Goal: Task Accomplishment & Management: Use online tool/utility

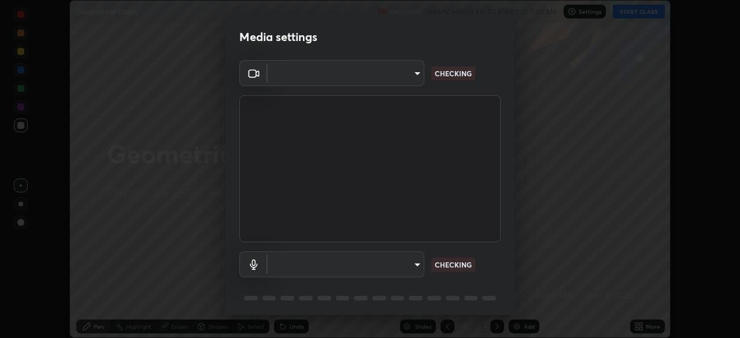
scroll to position [338, 740]
click at [416, 265] on body "Erase all Geometrical Optics Recording WAS SCHEDULED TO START AT 7:30 AM Settin…" at bounding box center [370, 169] width 740 height 338
type input "b06fa8ff9ac4ffb7a92976e327235824ae8e01cfa839dbeb6f48655f2a6a4ac4"
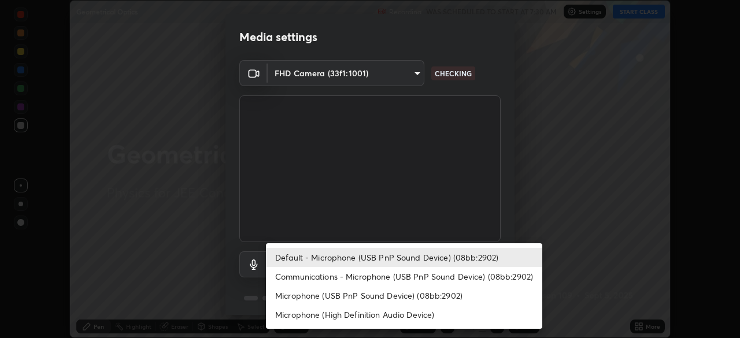
click at [349, 279] on li "Communications - Microphone (USB PnP Sound Device) (08bb:2902)" at bounding box center [404, 276] width 276 height 19
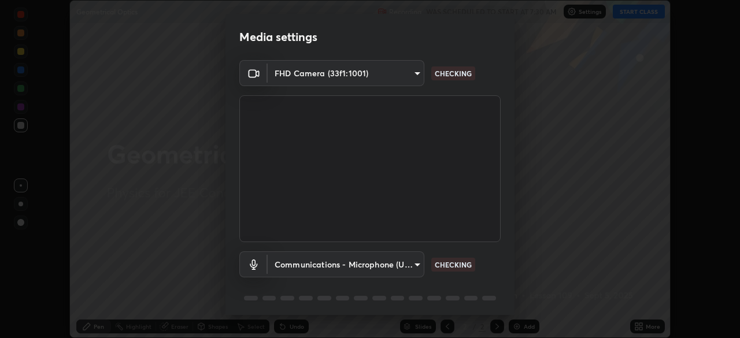
click at [398, 265] on body "Erase all Geometrical Optics Recording WAS SCHEDULED TO START AT 7:30 AM Settin…" at bounding box center [370, 169] width 740 height 338
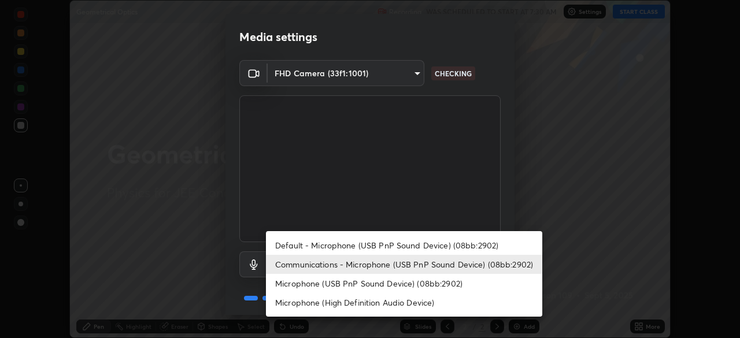
click at [395, 246] on li "Default - Microphone (USB PnP Sound Device) (08bb:2902)" at bounding box center [404, 245] width 276 height 19
type input "default"
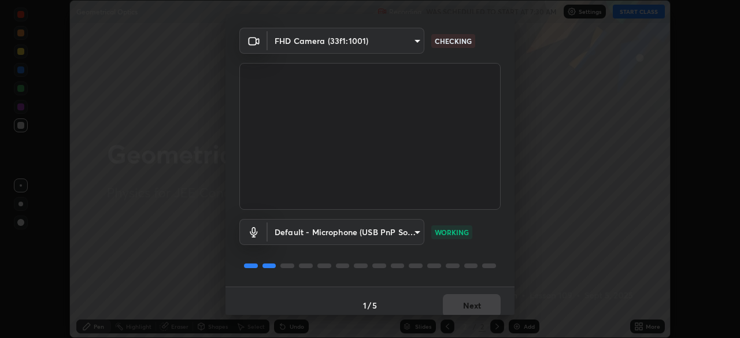
scroll to position [41, 0]
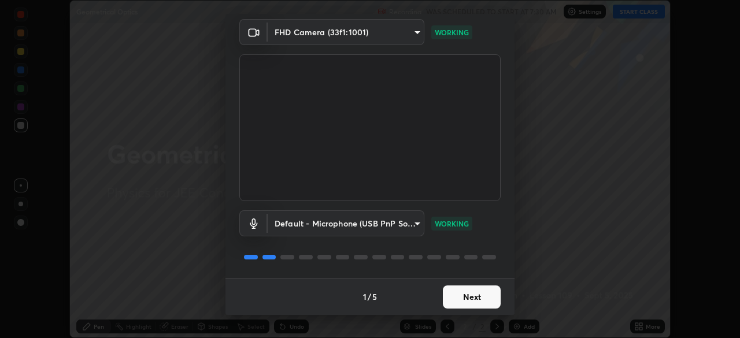
click at [461, 294] on button "Next" at bounding box center [472, 297] width 58 height 23
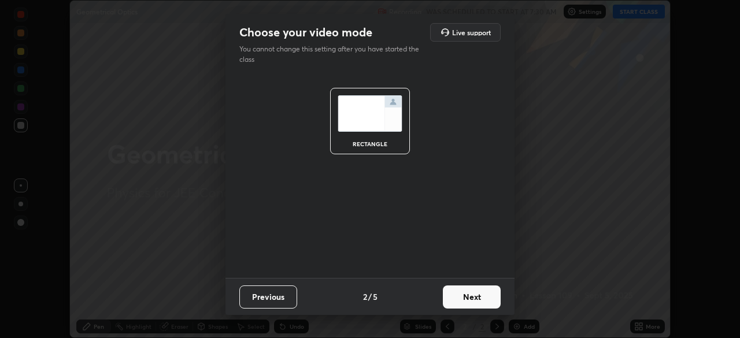
scroll to position [0, 0]
click at [461, 294] on button "Next" at bounding box center [472, 297] width 58 height 23
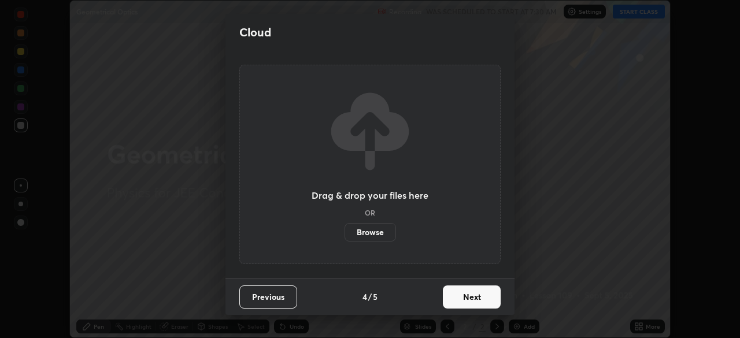
click at [461, 294] on button "Next" at bounding box center [472, 297] width 58 height 23
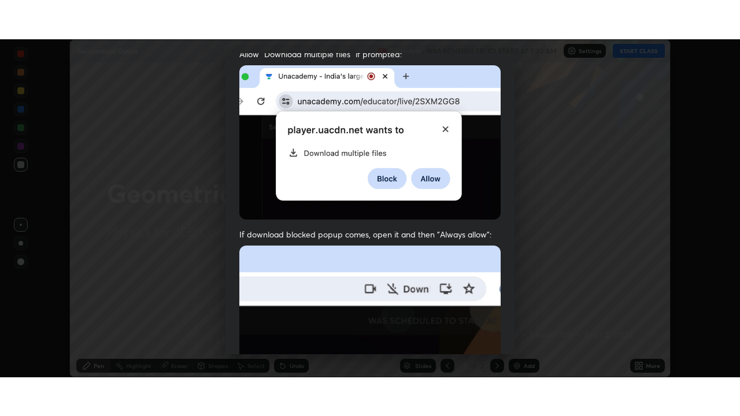
scroll to position [277, 0]
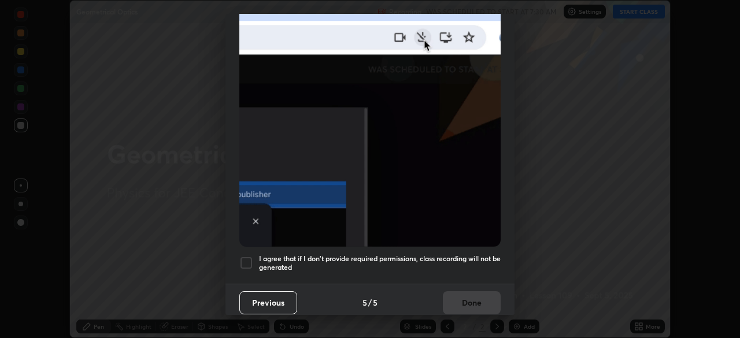
click at [390, 254] on h5 "I agree that if I don't provide required permissions, class recording will not …" at bounding box center [380, 263] width 242 height 18
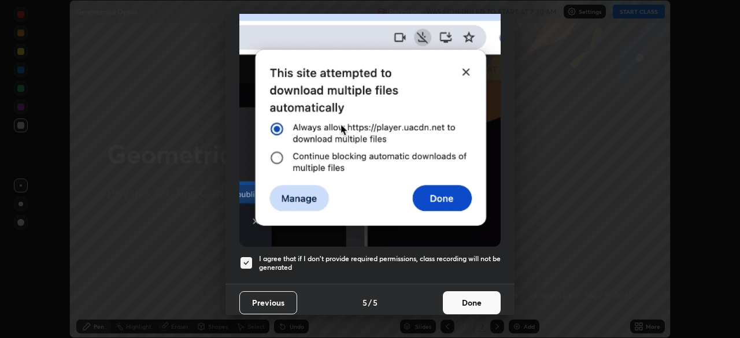
click at [458, 298] on button "Done" at bounding box center [472, 302] width 58 height 23
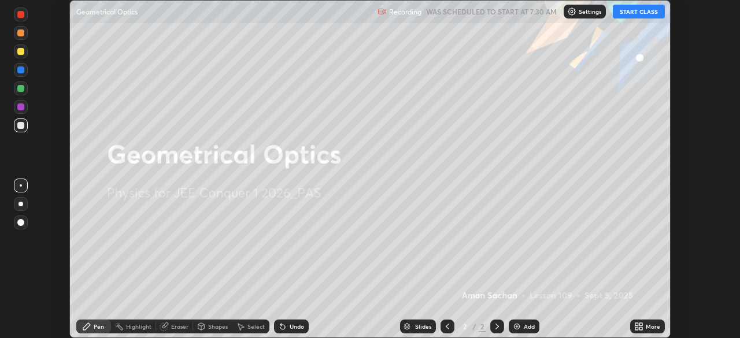
click at [631, 16] on button "START CLASS" at bounding box center [639, 12] width 52 height 14
click at [645, 325] on div "More" at bounding box center [647, 327] width 35 height 14
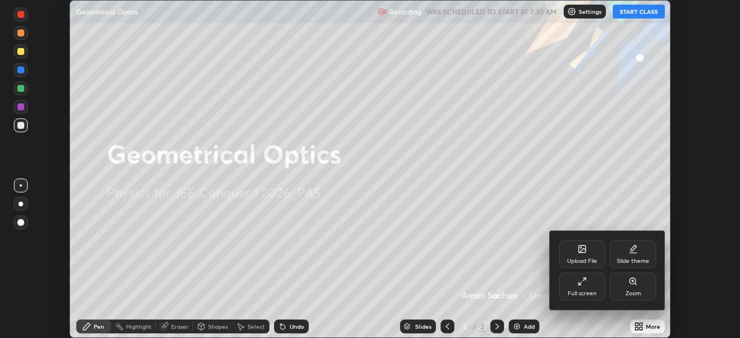
click at [587, 284] on div "Full screen" at bounding box center [582, 287] width 46 height 28
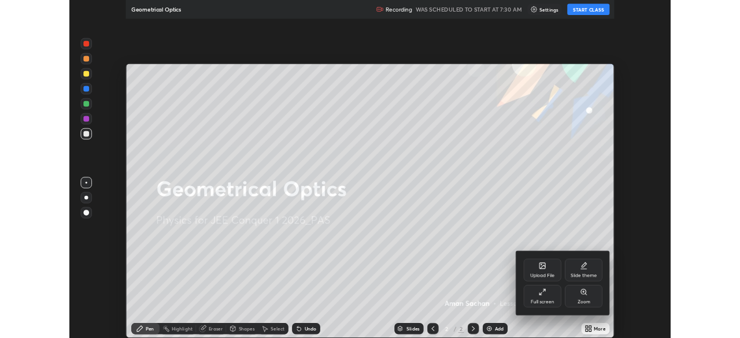
scroll to position [416, 740]
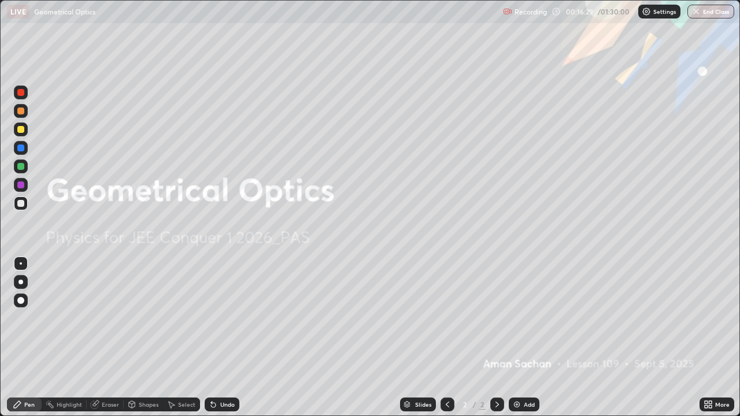
click at [713, 338] on div "More" at bounding box center [716, 405] width 35 height 14
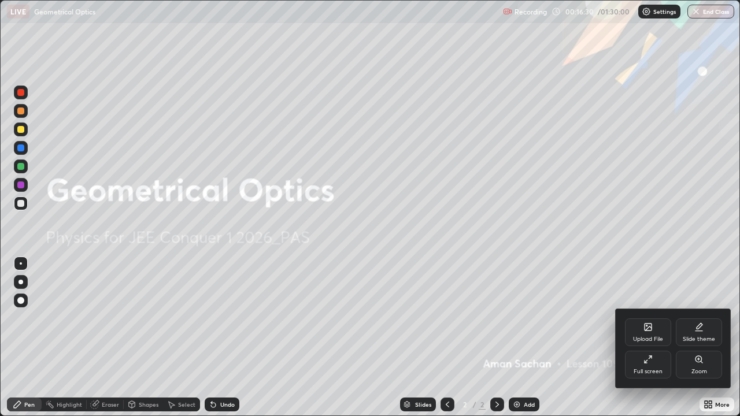
click at [697, 331] on icon at bounding box center [698, 331] width 7 height 0
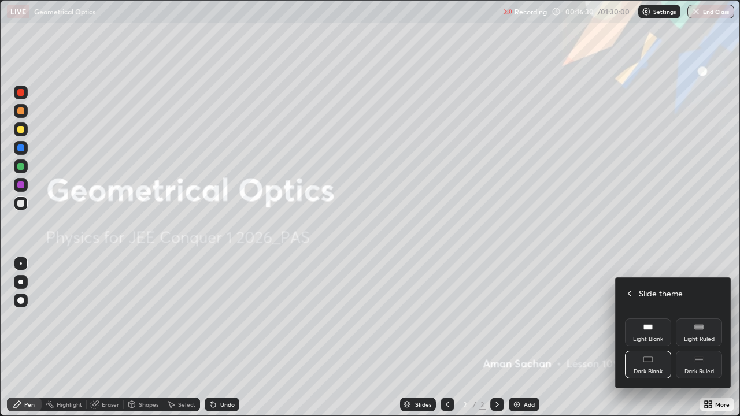
click at [694, 338] on div "Dark Ruled" at bounding box center [698, 372] width 29 height 6
click at [628, 291] on icon at bounding box center [629, 293] width 9 height 9
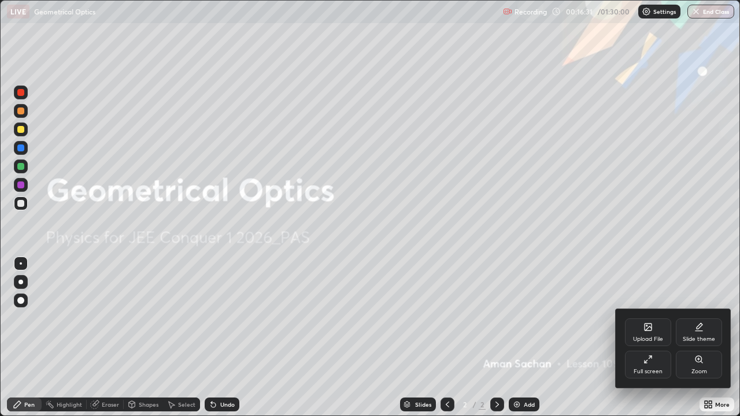
click at [606, 273] on div at bounding box center [370, 208] width 740 height 416
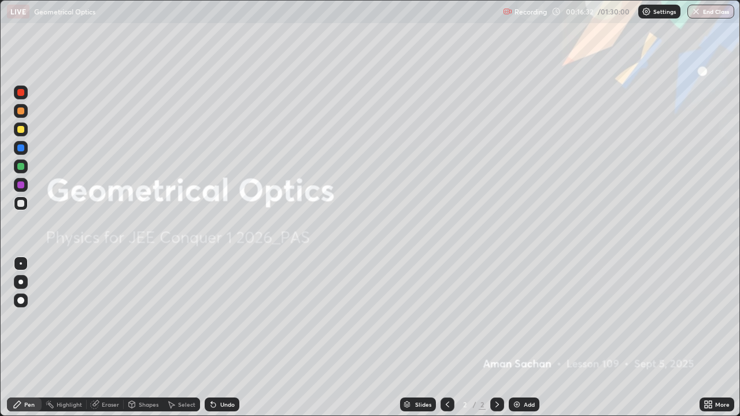
click at [520, 338] on div "Add" at bounding box center [524, 405] width 31 height 14
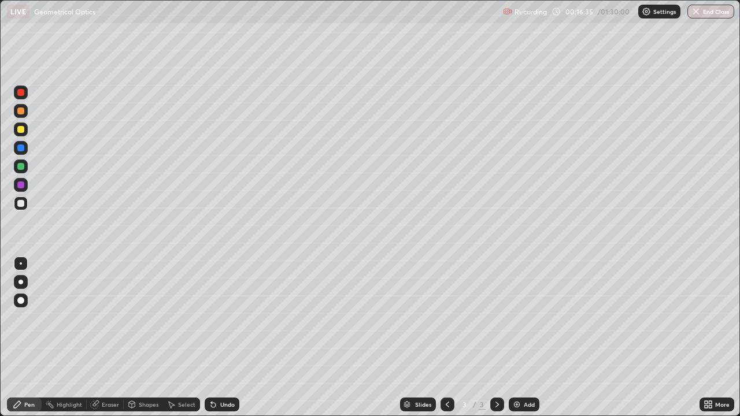
click at [18, 130] on div at bounding box center [20, 129] width 7 height 7
click at [22, 282] on div at bounding box center [20, 282] width 5 height 5
click at [220, 338] on div "Undo" at bounding box center [227, 405] width 14 height 6
click at [225, 338] on div "Undo" at bounding box center [227, 405] width 14 height 6
click at [141, 338] on div "Shapes" at bounding box center [149, 405] width 20 height 6
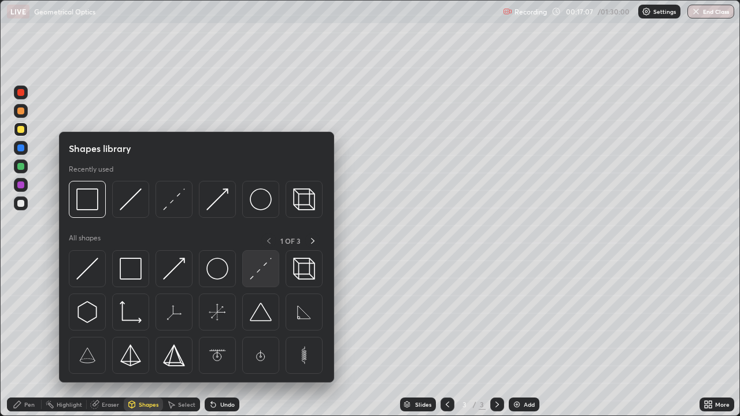
click at [264, 274] on img at bounding box center [261, 269] width 22 height 22
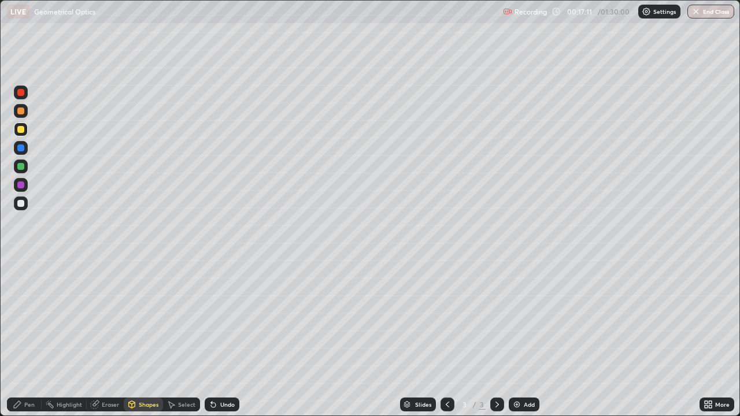
click at [29, 338] on div "Pen" at bounding box center [29, 405] width 10 height 6
click at [23, 205] on div at bounding box center [20, 203] width 7 height 7
click at [21, 167] on div at bounding box center [20, 166] width 7 height 7
click at [522, 338] on div "Add" at bounding box center [524, 405] width 31 height 14
click at [21, 130] on div at bounding box center [20, 129] width 7 height 7
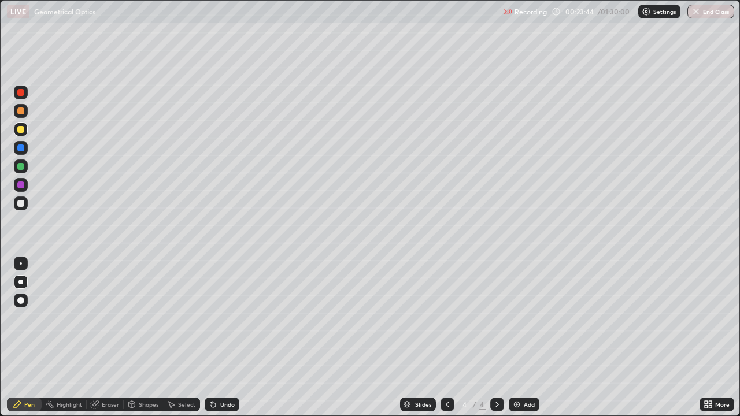
click at [223, 338] on div "Undo" at bounding box center [222, 405] width 35 height 14
click at [143, 338] on div "Shapes" at bounding box center [149, 405] width 20 height 6
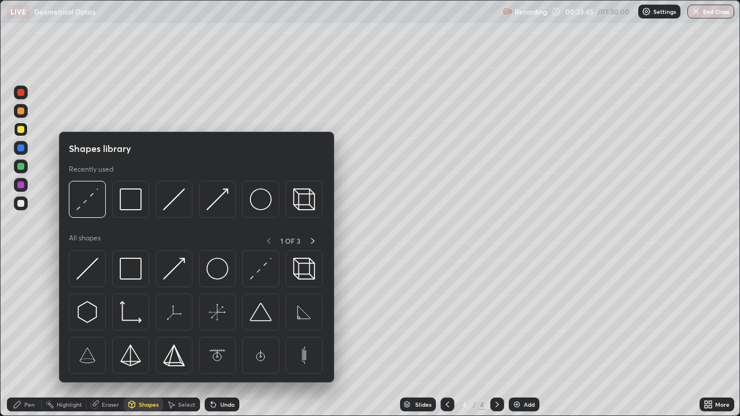
click at [217, 272] on img at bounding box center [217, 269] width 22 height 22
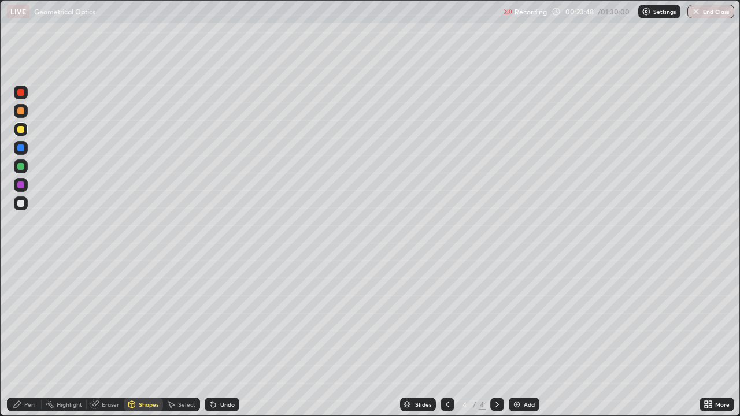
click at [25, 338] on div "Pen" at bounding box center [24, 405] width 35 height 14
click at [142, 338] on div "Shapes" at bounding box center [149, 405] width 20 height 6
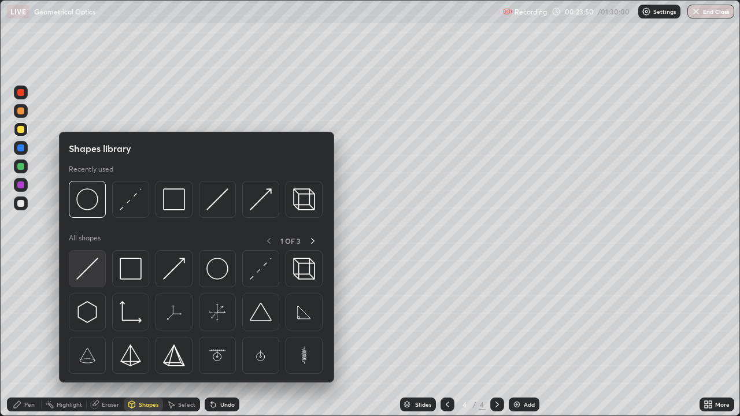
click at [84, 268] on img at bounding box center [87, 269] width 22 height 22
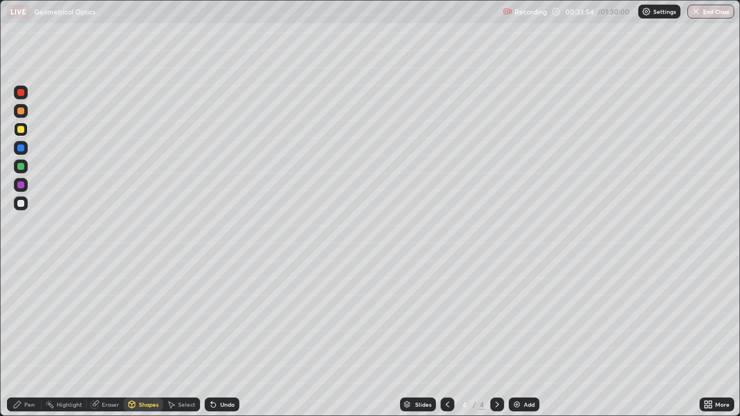
click at [25, 338] on div "Pen" at bounding box center [29, 405] width 10 height 6
click at [21, 204] on div at bounding box center [20, 203] width 7 height 7
click at [220, 338] on div "Undo" at bounding box center [227, 405] width 14 height 6
click at [22, 166] on div at bounding box center [20, 166] width 7 height 7
click at [23, 202] on div at bounding box center [20, 203] width 7 height 7
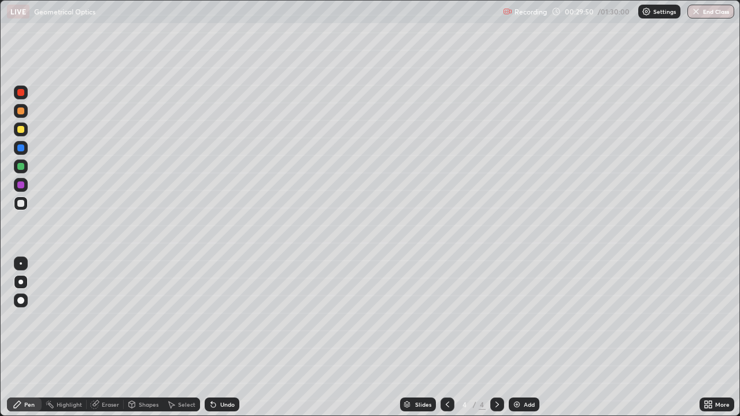
click at [231, 338] on div "Undo" at bounding box center [227, 405] width 14 height 6
click at [22, 148] on div at bounding box center [20, 148] width 7 height 7
click at [20, 198] on div at bounding box center [21, 204] width 14 height 14
click at [27, 165] on div at bounding box center [21, 167] width 14 height 14
click at [517, 338] on img at bounding box center [516, 404] width 9 height 9
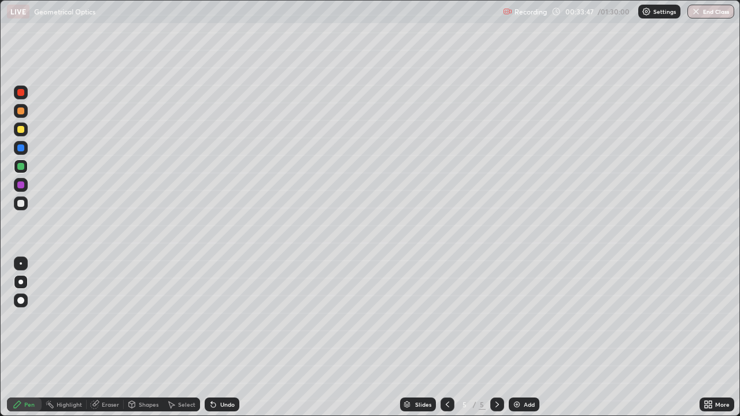
click at [23, 131] on div at bounding box center [20, 129] width 7 height 7
click at [144, 338] on div "Shapes" at bounding box center [149, 405] width 20 height 6
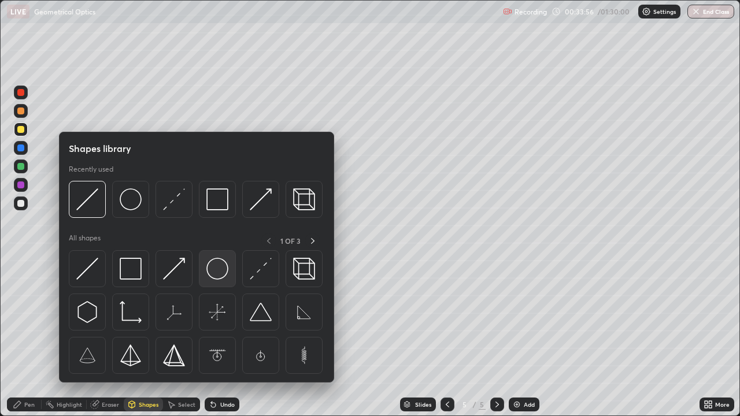
click at [221, 273] on img at bounding box center [217, 269] width 22 height 22
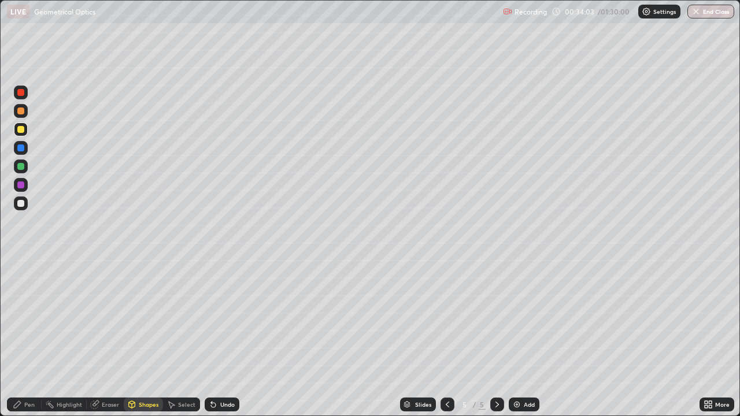
click at [26, 338] on div "Pen" at bounding box center [29, 405] width 10 height 6
click at [21, 264] on div at bounding box center [21, 263] width 2 height 2
click at [148, 338] on div "Shapes" at bounding box center [143, 405] width 39 height 14
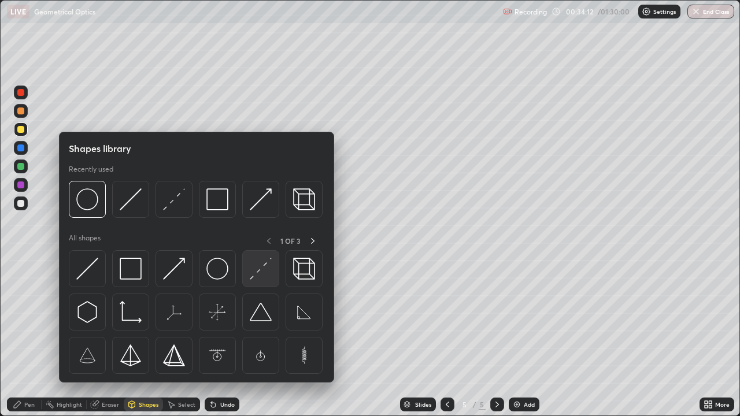
click at [262, 272] on img at bounding box center [261, 269] width 22 height 22
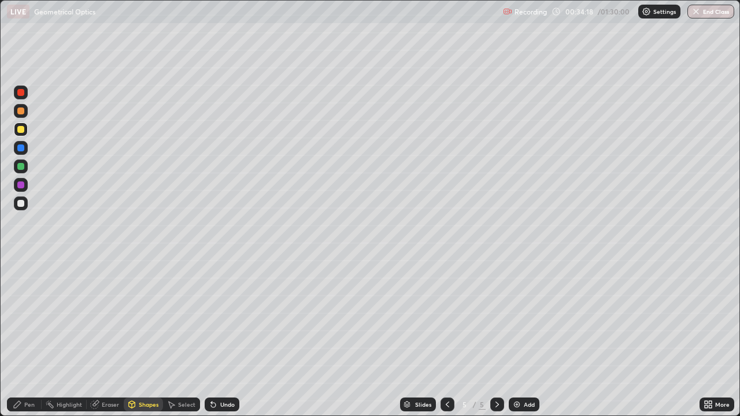
click at [29, 338] on div "Pen" at bounding box center [29, 405] width 10 height 6
click at [21, 282] on div at bounding box center [20, 282] width 5 height 5
click at [22, 168] on div at bounding box center [20, 166] width 7 height 7
click at [21, 206] on div at bounding box center [20, 203] width 7 height 7
click at [224, 338] on div "Undo" at bounding box center [227, 405] width 14 height 6
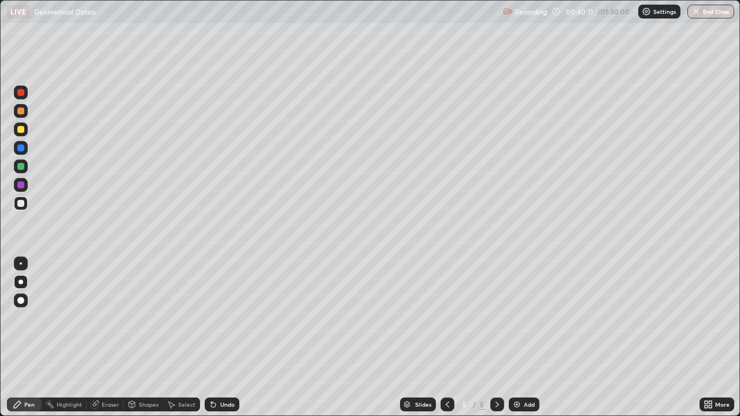
click at [22, 166] on div at bounding box center [20, 166] width 7 height 7
click at [22, 203] on div at bounding box center [20, 203] width 7 height 7
click at [520, 338] on div "Add" at bounding box center [524, 405] width 31 height 14
click at [23, 129] on div at bounding box center [20, 129] width 7 height 7
click at [139, 338] on div "Shapes" at bounding box center [143, 405] width 39 height 14
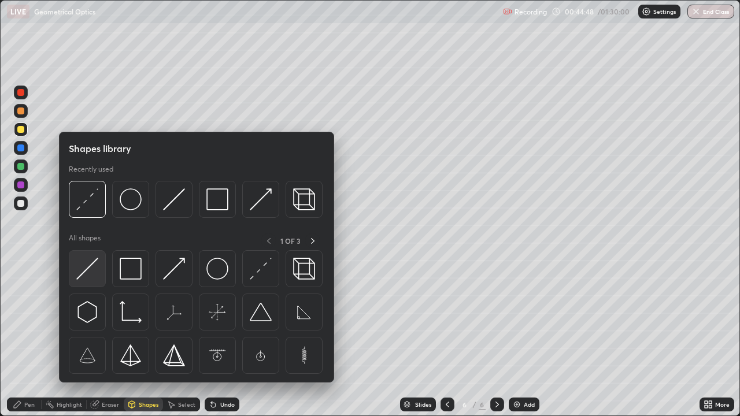
click at [88, 273] on img at bounding box center [87, 269] width 22 height 22
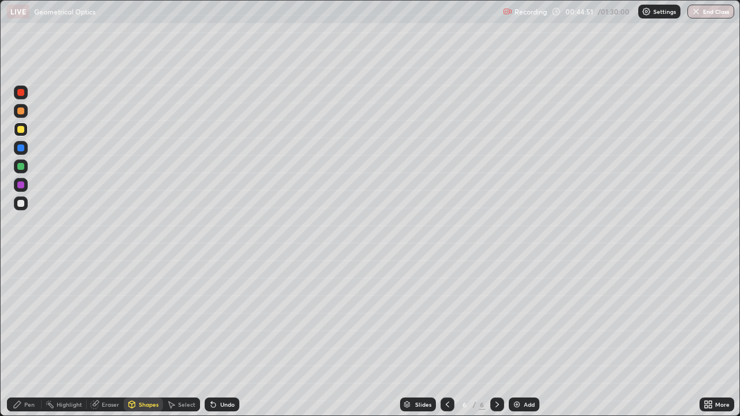
click at [29, 338] on div "Pen" at bounding box center [29, 405] width 10 height 6
click at [18, 203] on div at bounding box center [20, 203] width 7 height 7
click at [178, 338] on div "Select" at bounding box center [186, 405] width 17 height 6
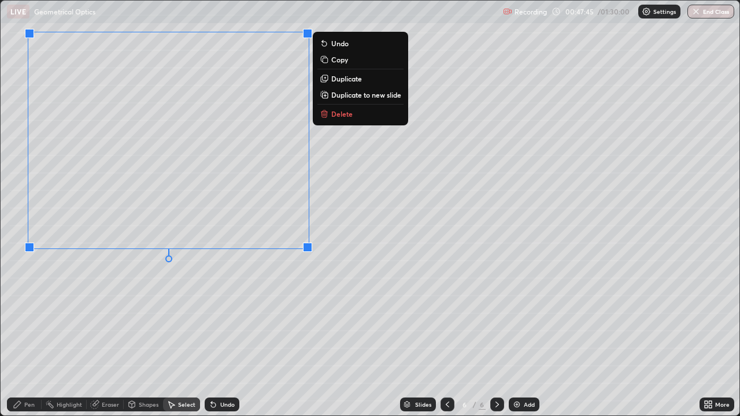
click at [277, 330] on div "0 ° Undo Copy Duplicate Duplicate to new slide Delete" at bounding box center [370, 208] width 739 height 415
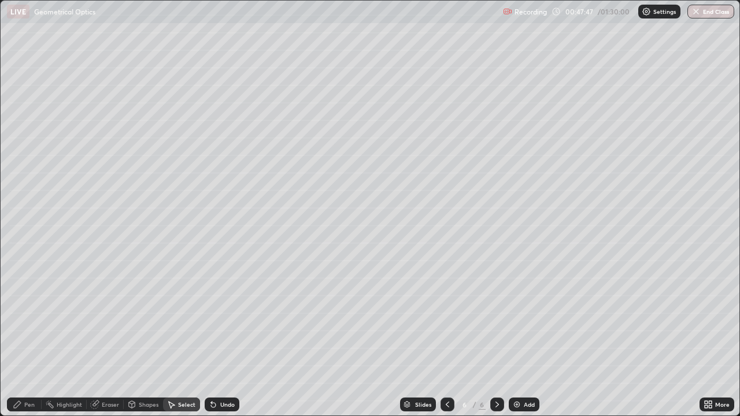
click at [25, 338] on div "Pen" at bounding box center [24, 405] width 35 height 14
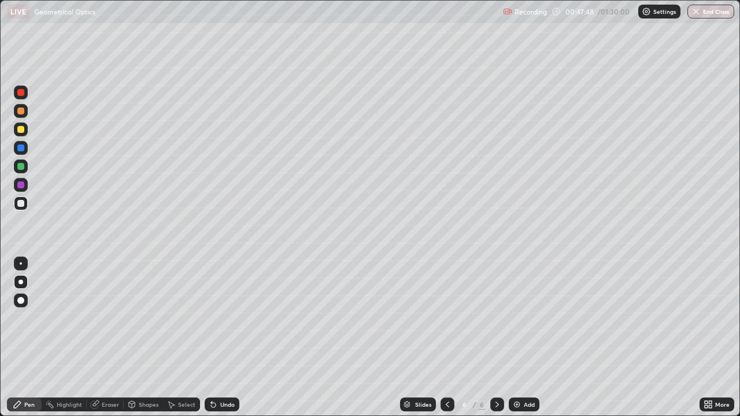
click at [23, 128] on div at bounding box center [20, 129] width 7 height 7
click at [143, 338] on div "Shapes" at bounding box center [149, 405] width 20 height 6
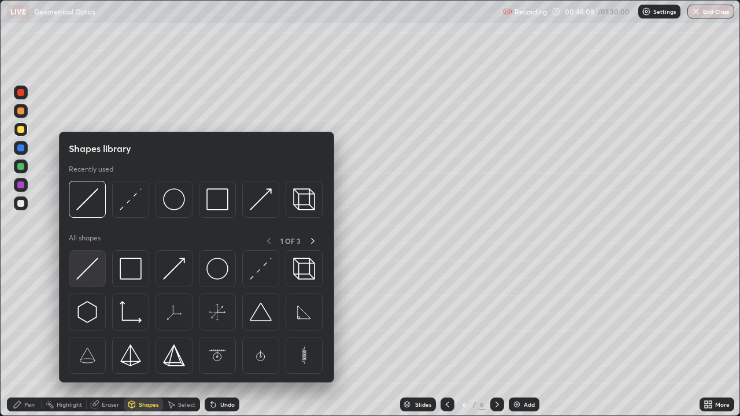
click at [91, 272] on img at bounding box center [87, 269] width 22 height 22
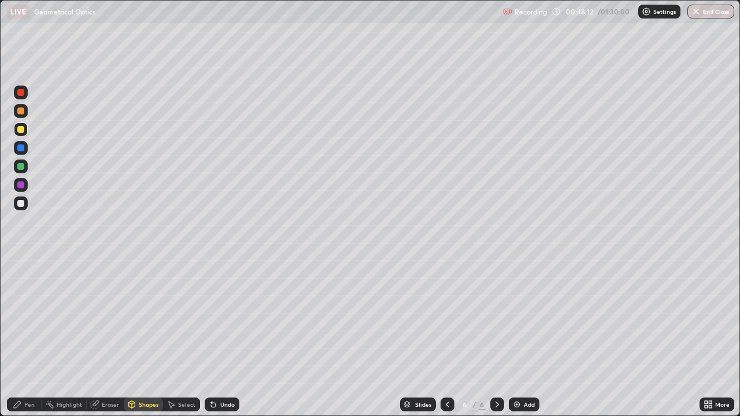
click at [29, 338] on div "Pen" at bounding box center [29, 405] width 10 height 6
click at [20, 166] on div at bounding box center [20, 166] width 7 height 7
click at [21, 200] on div at bounding box center [20, 203] width 7 height 7
click at [19, 166] on div at bounding box center [20, 166] width 7 height 7
click at [19, 209] on div at bounding box center [21, 204] width 14 height 14
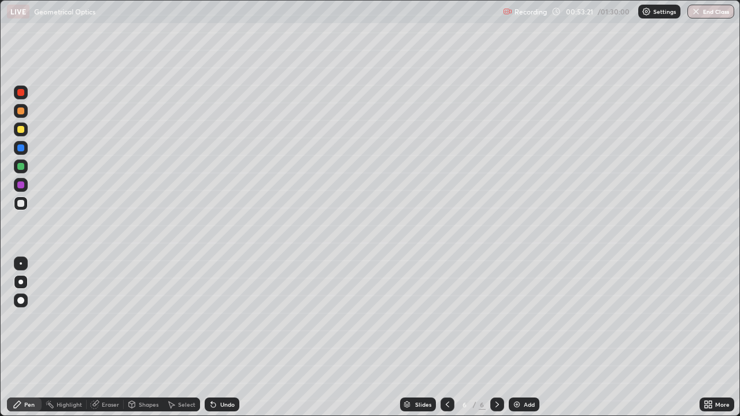
click at [102, 338] on div "Eraser" at bounding box center [110, 405] width 17 height 6
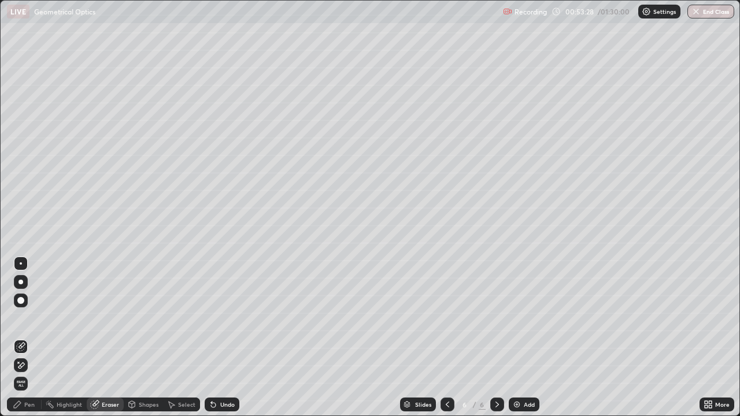
click at [30, 338] on div "Pen" at bounding box center [29, 405] width 10 height 6
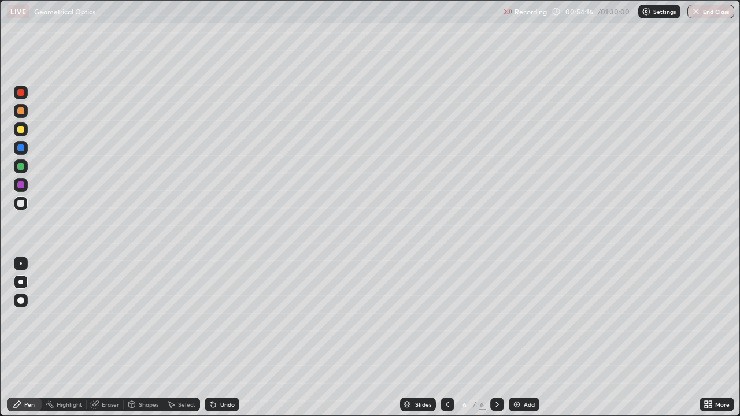
click at [179, 338] on div "Select" at bounding box center [181, 404] width 37 height 23
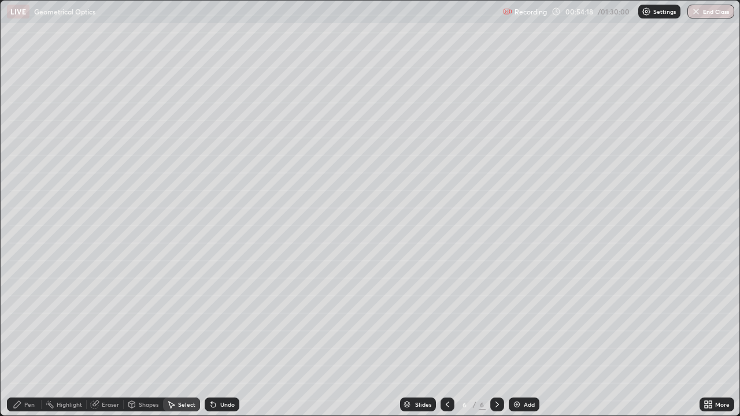
click at [183, 338] on div "Select" at bounding box center [181, 405] width 37 height 14
click at [27, 338] on div "Pen" at bounding box center [29, 405] width 10 height 6
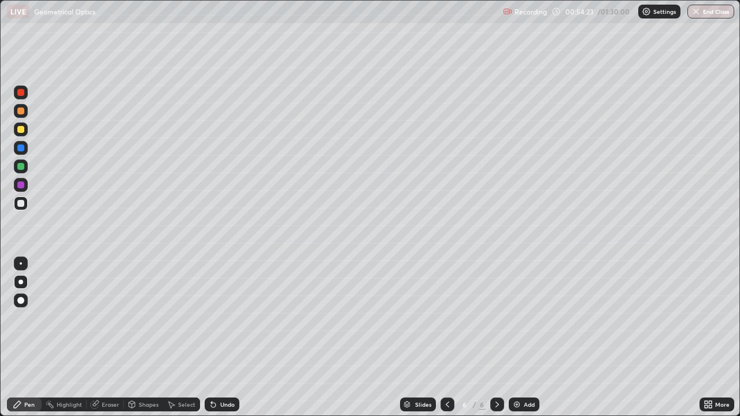
click at [179, 338] on div "Select" at bounding box center [186, 405] width 17 height 6
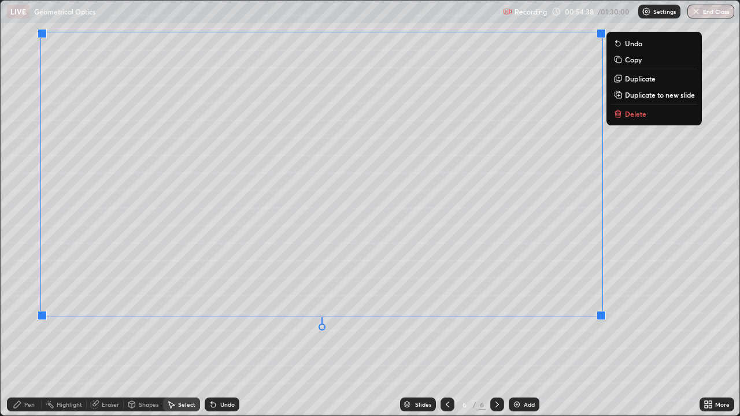
click at [486, 338] on div "0 ° Undo Copy Duplicate Duplicate to new slide Delete" at bounding box center [370, 208] width 739 height 415
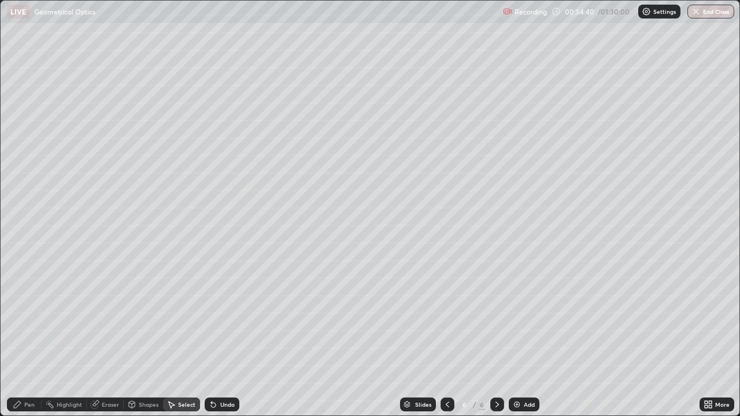
click at [34, 338] on div "Pen" at bounding box center [29, 405] width 10 height 6
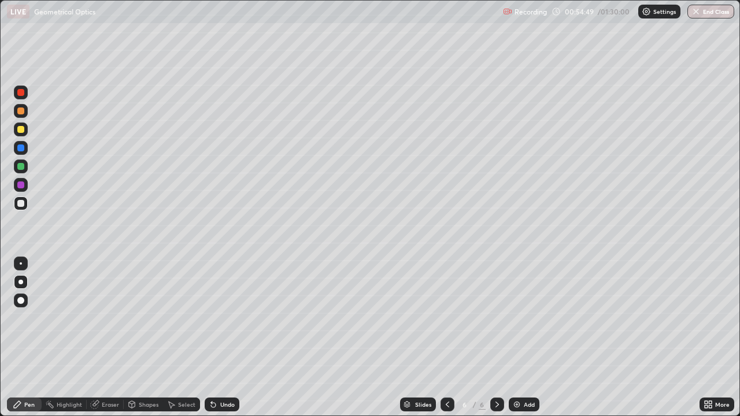
click at [104, 338] on div "Eraser" at bounding box center [110, 405] width 17 height 6
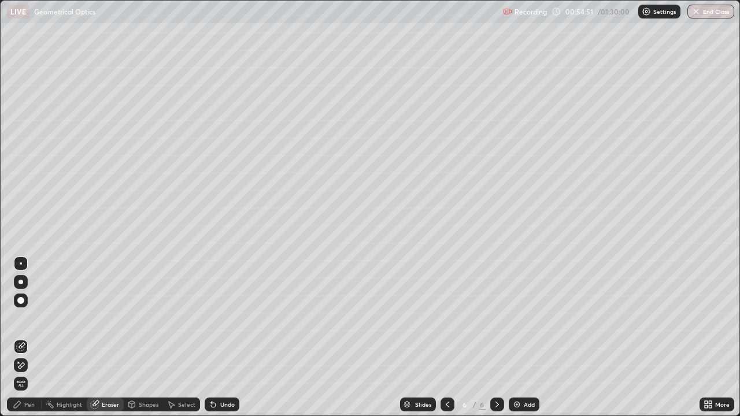
click at [27, 338] on div "Pen" at bounding box center [29, 405] width 10 height 6
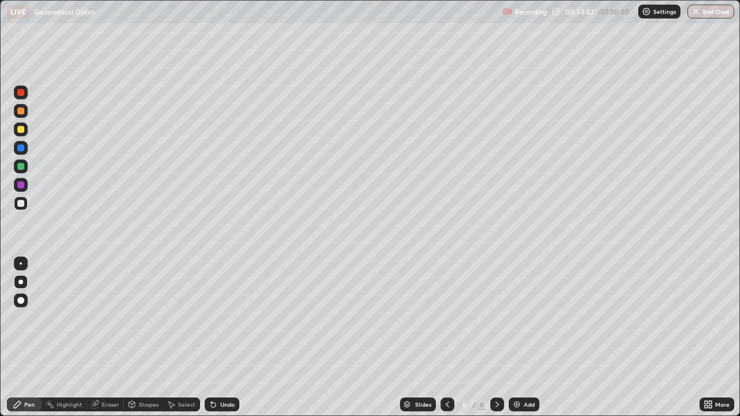
click at [23, 165] on div at bounding box center [20, 166] width 7 height 7
click at [706, 338] on icon at bounding box center [706, 406] width 3 height 3
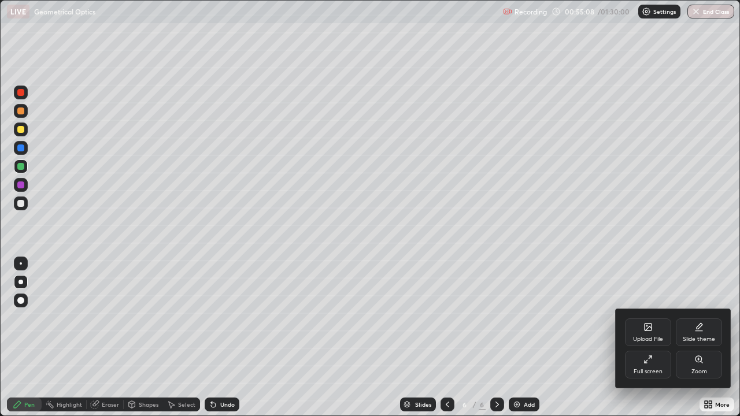
click at [654, 338] on div "Full screen" at bounding box center [648, 365] width 46 height 28
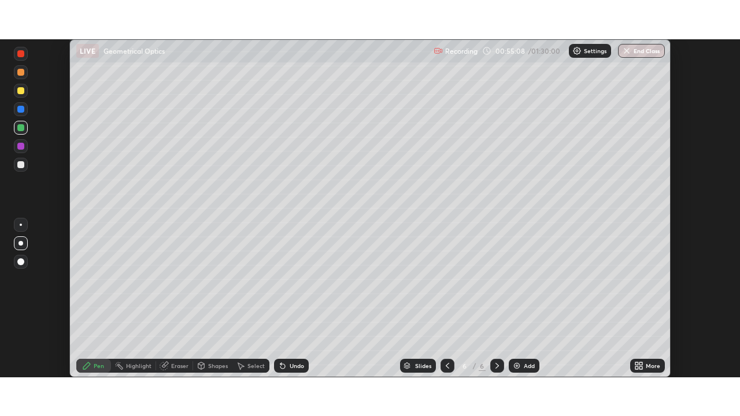
scroll to position [57469, 57068]
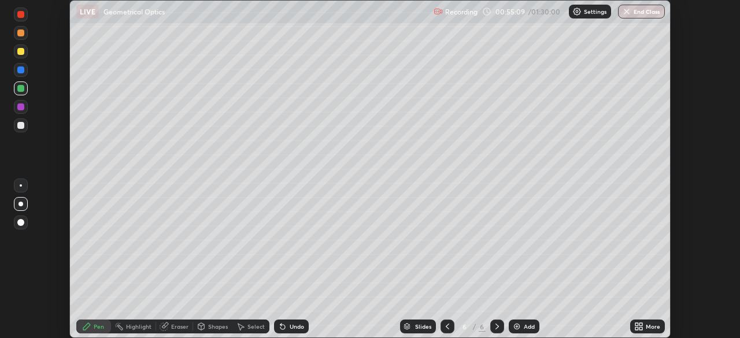
click at [713, 325] on div "Setting up your live class" at bounding box center [370, 169] width 740 height 338
click at [650, 321] on div "More" at bounding box center [647, 327] width 35 height 14
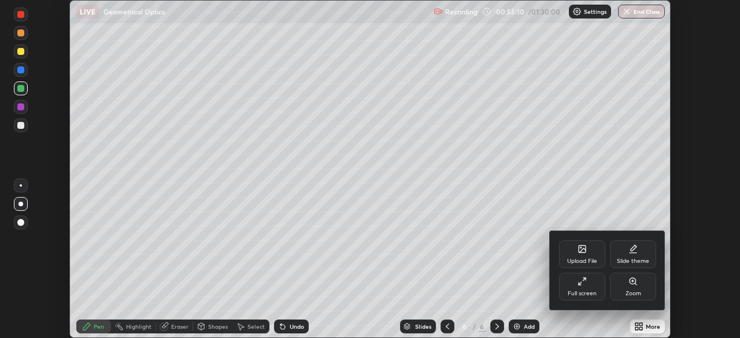
click at [593, 287] on div "Full screen" at bounding box center [582, 287] width 46 height 28
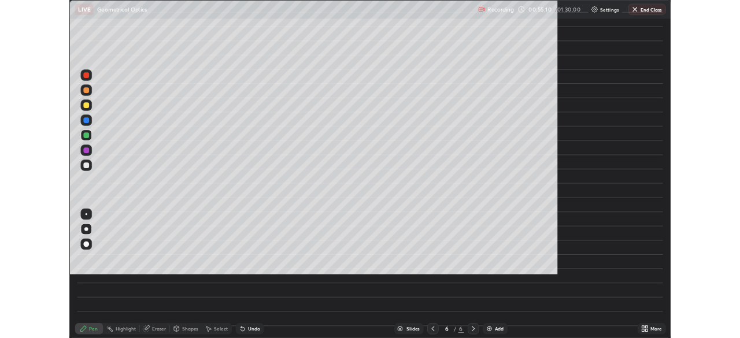
scroll to position [416, 740]
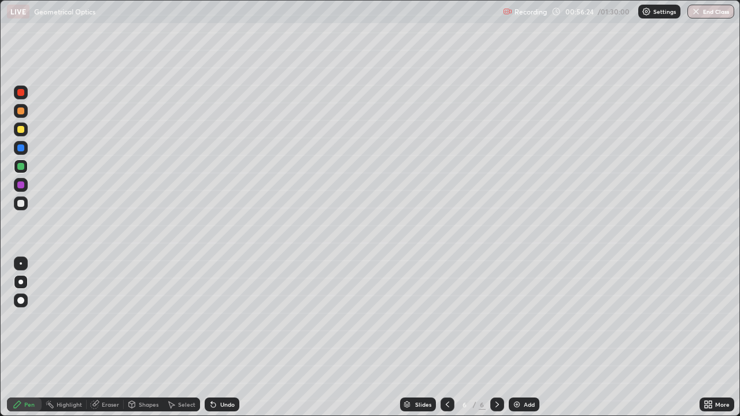
click at [20, 206] on div at bounding box center [20, 203] width 7 height 7
click at [24, 164] on div at bounding box center [21, 167] width 14 height 14
click at [520, 338] on img at bounding box center [516, 404] width 9 height 9
click at [23, 127] on div at bounding box center [20, 129] width 7 height 7
click at [132, 338] on icon at bounding box center [132, 404] width 6 height 7
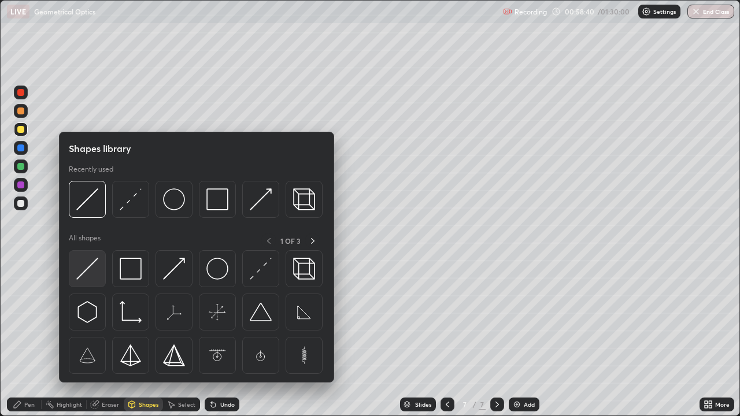
click at [87, 274] on img at bounding box center [87, 269] width 22 height 22
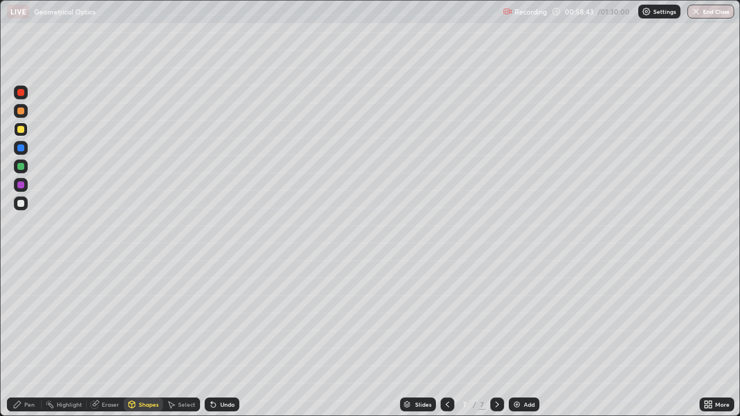
click at [23, 338] on div "Pen" at bounding box center [24, 405] width 35 height 14
click at [19, 167] on div at bounding box center [20, 166] width 7 height 7
click at [21, 203] on div at bounding box center [20, 203] width 7 height 7
click at [21, 183] on div at bounding box center [20, 185] width 7 height 7
click at [21, 204] on div at bounding box center [20, 203] width 7 height 7
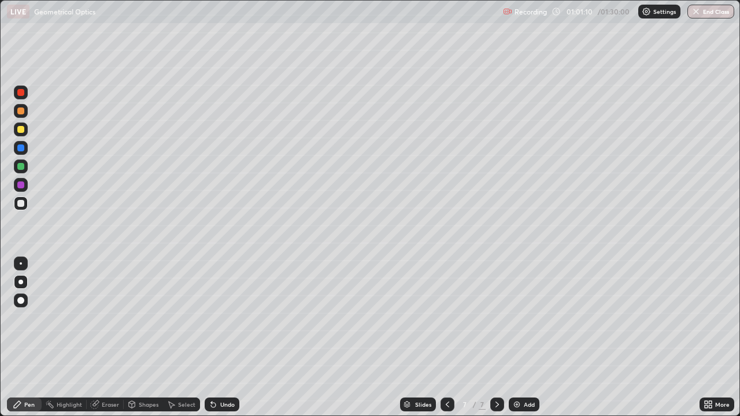
click at [22, 166] on div at bounding box center [20, 166] width 7 height 7
click at [17, 202] on div at bounding box center [20, 203] width 7 height 7
click at [524, 338] on div "Add" at bounding box center [529, 405] width 11 height 6
click at [25, 132] on div at bounding box center [21, 130] width 14 height 14
click at [222, 338] on div "Undo" at bounding box center [227, 405] width 14 height 6
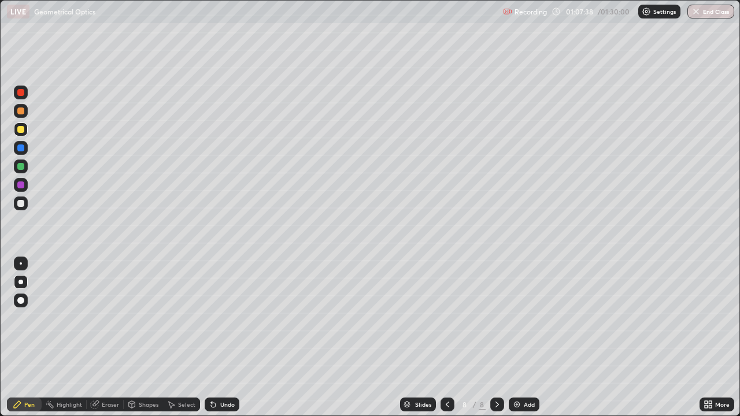
click at [22, 203] on div at bounding box center [20, 203] width 7 height 7
click at [101, 338] on div "Eraser" at bounding box center [105, 405] width 37 height 14
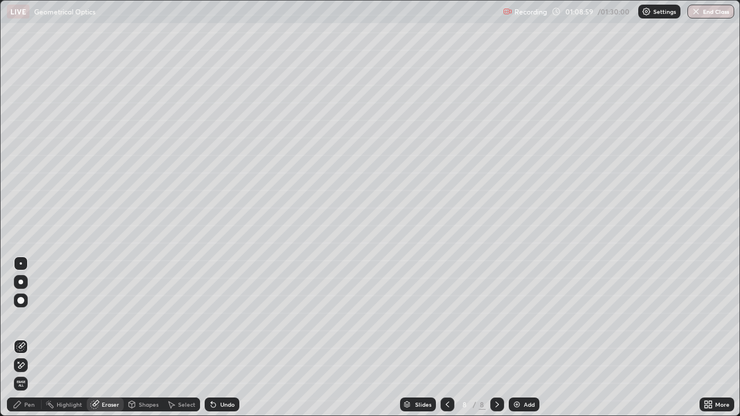
click at [25, 338] on div "Pen" at bounding box center [29, 405] width 10 height 6
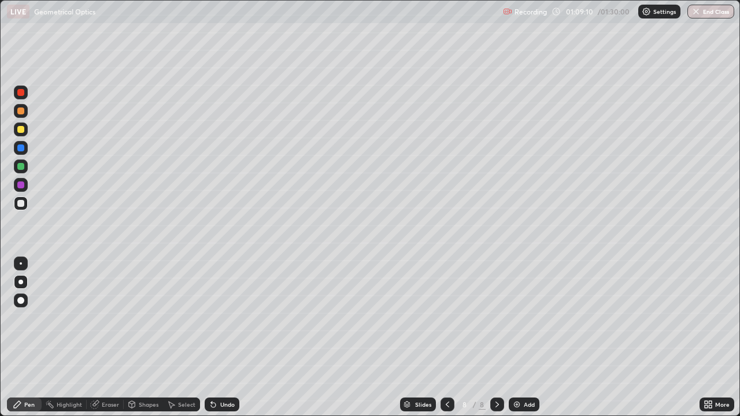
click at [21, 127] on div at bounding box center [20, 129] width 7 height 7
click at [223, 338] on div "Undo" at bounding box center [222, 405] width 35 height 14
click at [21, 201] on div at bounding box center [20, 203] width 7 height 7
click at [23, 126] on div at bounding box center [21, 130] width 14 height 14
click at [222, 338] on div "Undo" at bounding box center [222, 405] width 35 height 14
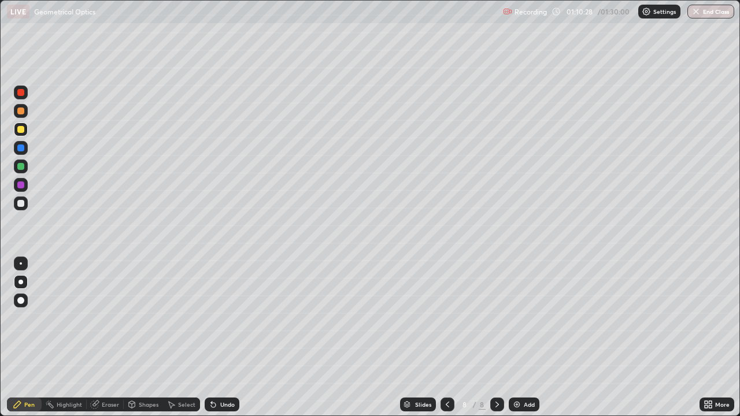
click at [24, 166] on div at bounding box center [20, 166] width 7 height 7
click at [23, 205] on div at bounding box center [20, 203] width 7 height 7
click at [27, 134] on div at bounding box center [21, 130] width 14 height 14
click at [217, 338] on div "Undo" at bounding box center [222, 405] width 35 height 14
click at [226, 338] on div "Undo" at bounding box center [227, 405] width 14 height 6
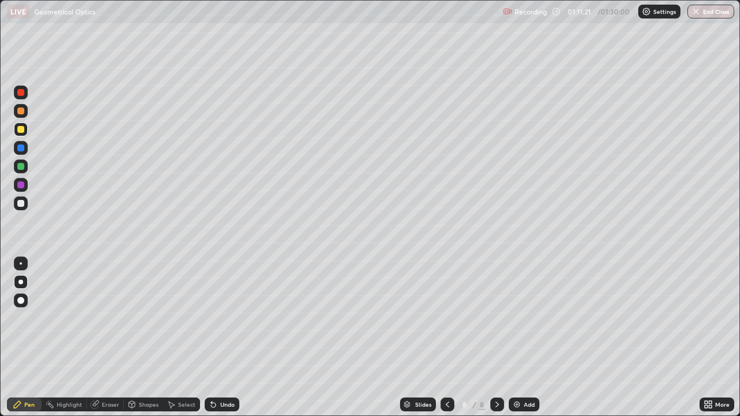
click at [21, 202] on div at bounding box center [20, 203] width 7 height 7
click at [525, 338] on div "Add" at bounding box center [529, 405] width 11 height 6
click at [21, 131] on div at bounding box center [20, 129] width 7 height 7
click at [139, 338] on div "Shapes" at bounding box center [149, 405] width 20 height 6
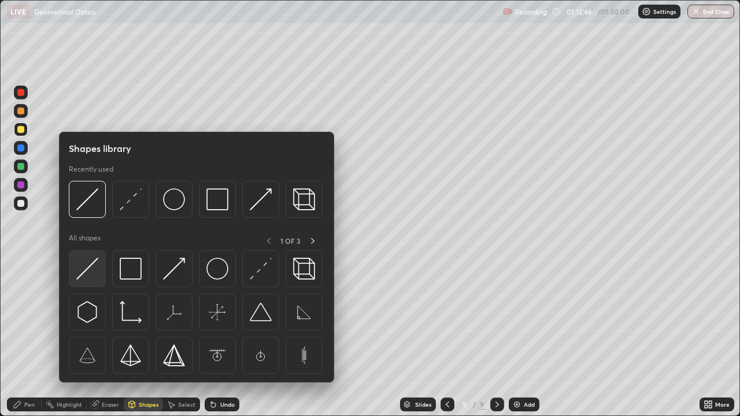
click at [85, 274] on img at bounding box center [87, 269] width 22 height 22
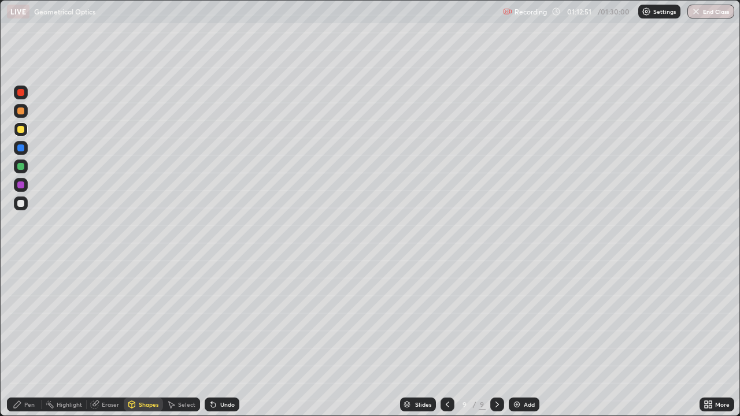
click at [30, 338] on div "Pen" at bounding box center [29, 405] width 10 height 6
click at [21, 204] on div at bounding box center [20, 203] width 7 height 7
click at [138, 338] on div "Shapes" at bounding box center [143, 405] width 39 height 14
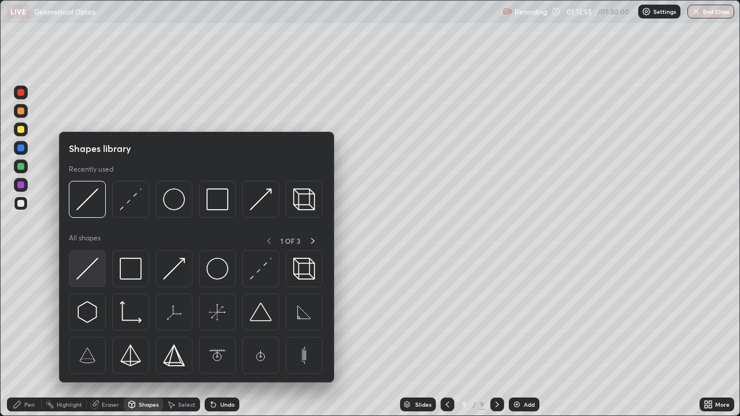
click at [87, 272] on img at bounding box center [87, 269] width 22 height 22
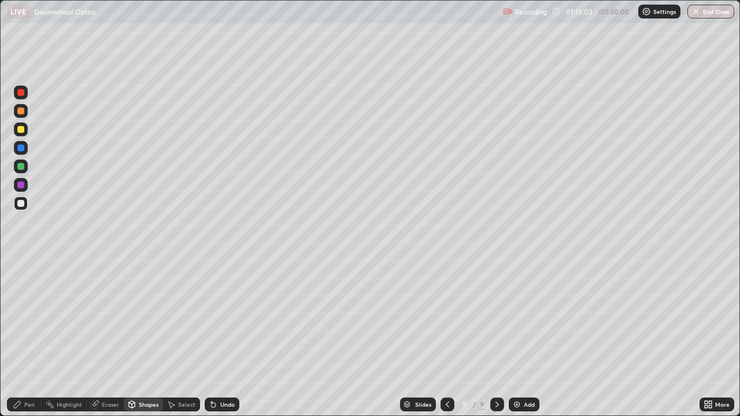
click at [30, 338] on div "Pen" at bounding box center [29, 405] width 10 height 6
click at [139, 338] on div "Shapes" at bounding box center [149, 405] width 20 height 6
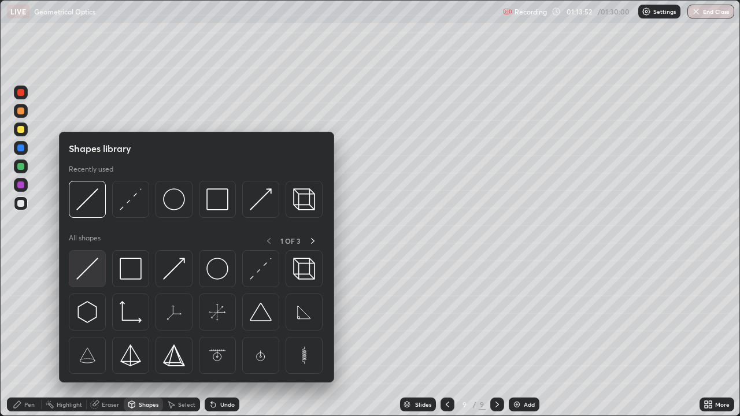
click at [83, 268] on img at bounding box center [87, 269] width 22 height 22
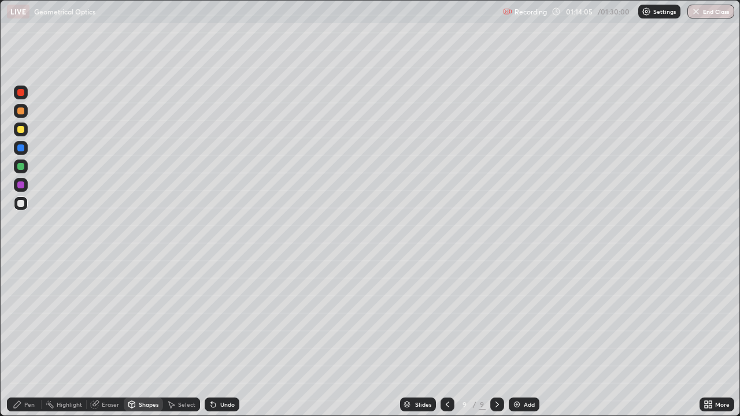
click at [33, 338] on div "Pen" at bounding box center [24, 405] width 35 height 14
click at [23, 168] on div at bounding box center [20, 166] width 7 height 7
click at [185, 338] on div "Select" at bounding box center [186, 405] width 17 height 6
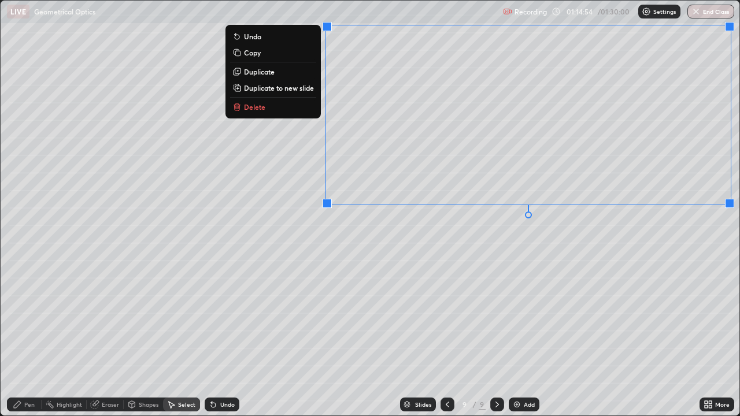
click at [386, 280] on div "0 ° Undo Copy Duplicate Duplicate to new slide Delete" at bounding box center [370, 208] width 739 height 415
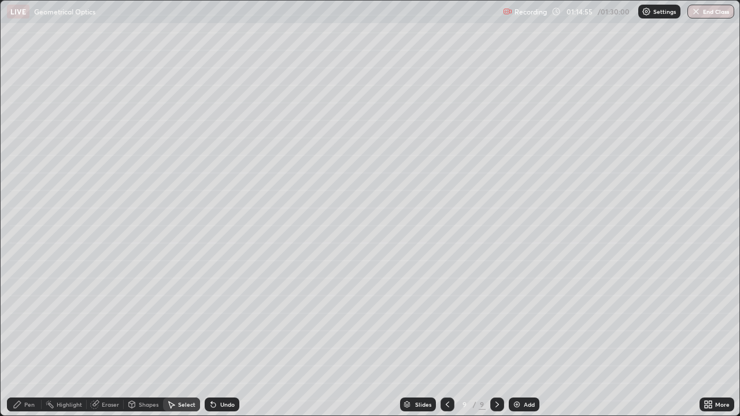
click at [20, 338] on icon at bounding box center [17, 404] width 9 height 9
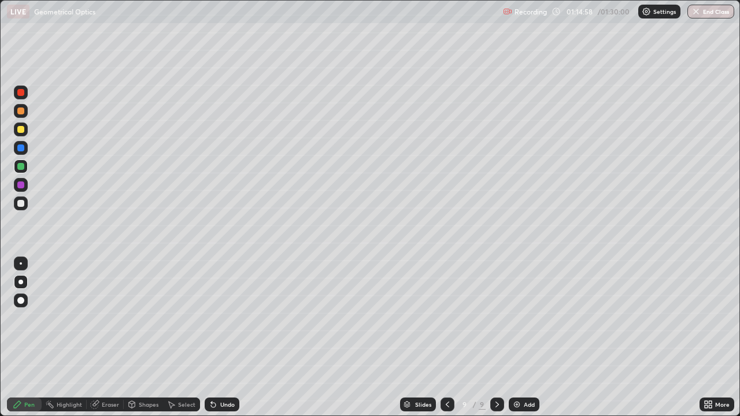
click at [20, 132] on div at bounding box center [20, 129] width 7 height 7
click at [22, 201] on div at bounding box center [20, 203] width 7 height 7
click at [180, 338] on div "Select" at bounding box center [186, 405] width 17 height 6
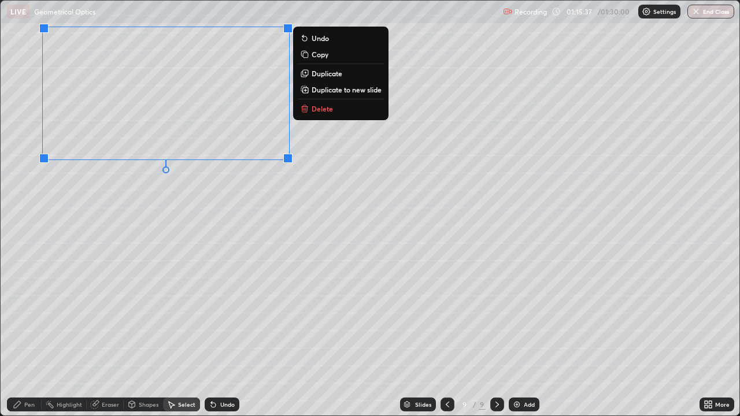
click at [169, 228] on div "0 ° Undo Copy Duplicate Duplicate to new slide Delete" at bounding box center [370, 208] width 739 height 415
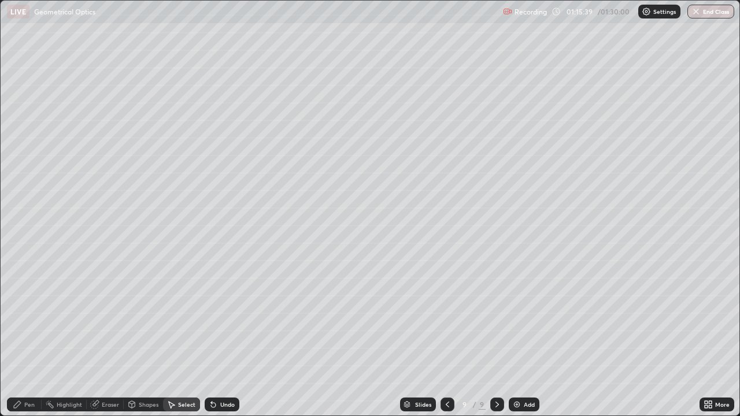
click at [20, 338] on icon at bounding box center [17, 404] width 9 height 9
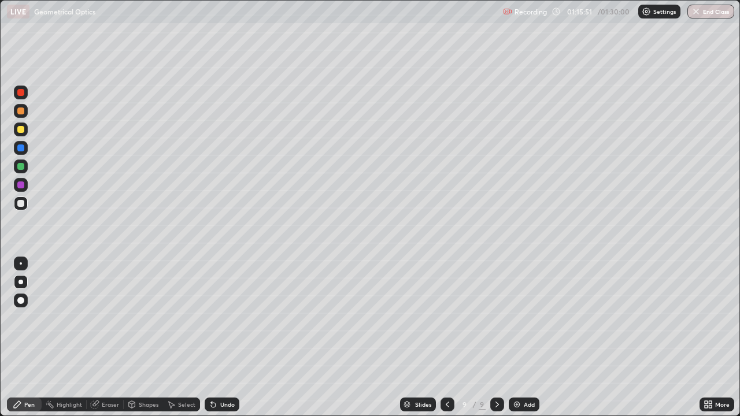
click at [21, 166] on div at bounding box center [20, 166] width 7 height 7
click at [215, 338] on div "Undo" at bounding box center [222, 405] width 35 height 14
click at [710, 338] on icon at bounding box center [710, 406] width 3 height 3
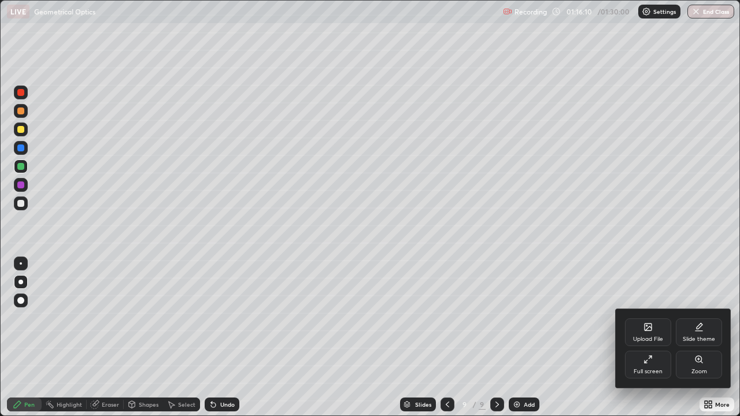
click at [634, 338] on div "Full screen" at bounding box center [648, 365] width 46 height 28
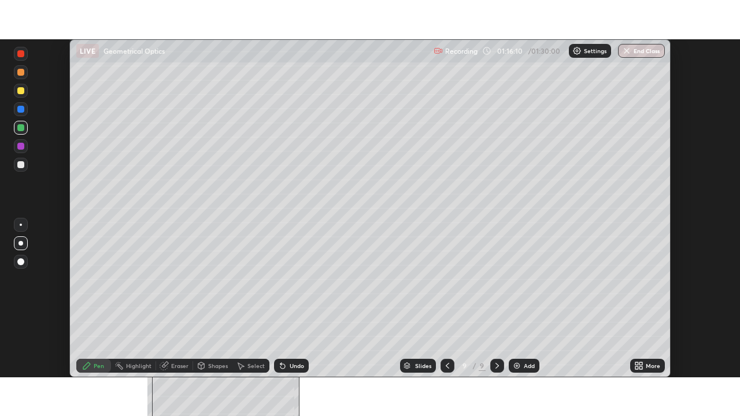
scroll to position [57469, 57068]
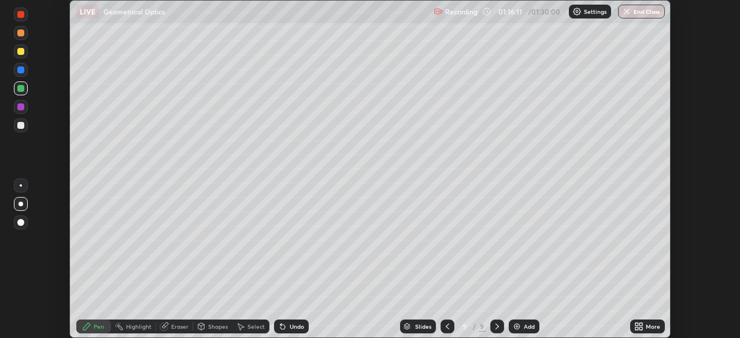
click at [641, 323] on icon at bounding box center [640, 324] width 3 height 3
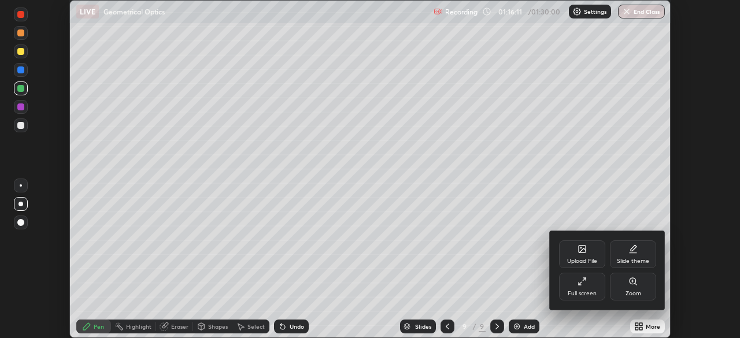
click at [579, 288] on div "Full screen" at bounding box center [582, 287] width 46 height 28
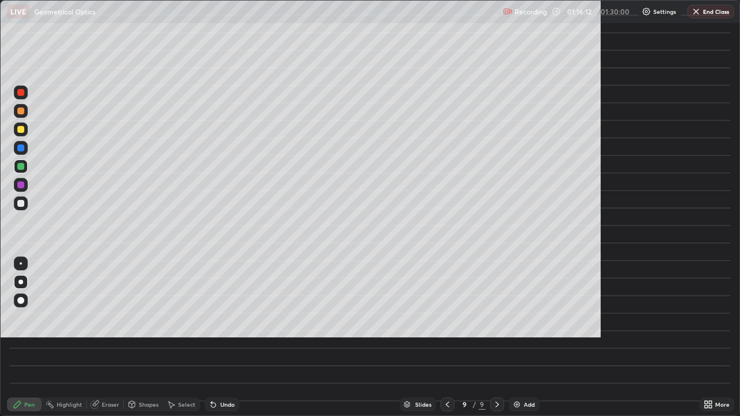
scroll to position [416, 740]
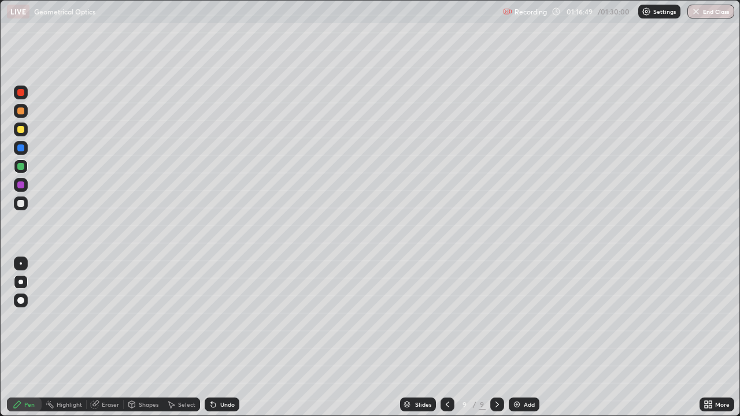
click at [22, 204] on div at bounding box center [20, 203] width 7 height 7
click at [218, 338] on div "Undo" at bounding box center [222, 405] width 35 height 14
click at [21, 165] on div at bounding box center [20, 166] width 7 height 7
click at [21, 206] on div at bounding box center [20, 203] width 7 height 7
click at [102, 338] on div "Eraser" at bounding box center [110, 405] width 17 height 6
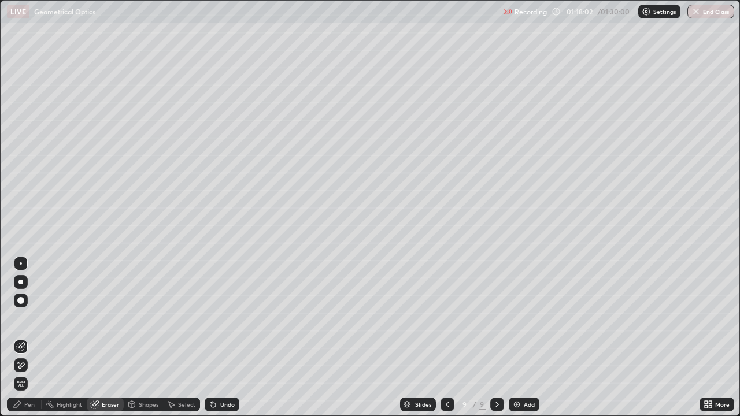
click at [32, 338] on div "Pen" at bounding box center [29, 405] width 10 height 6
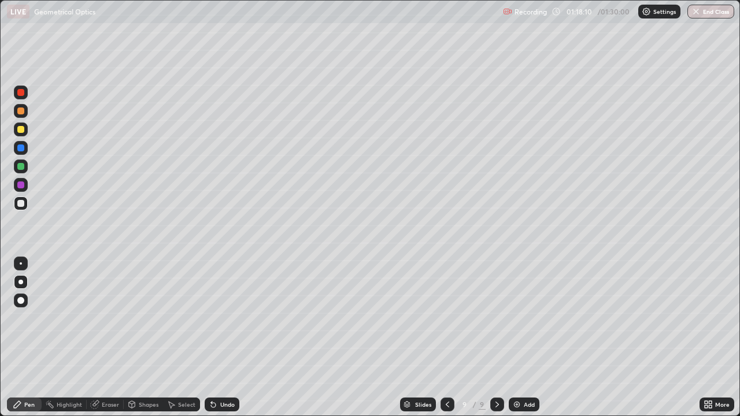
click at [18, 184] on div at bounding box center [20, 185] width 7 height 7
click at [22, 203] on div at bounding box center [20, 203] width 7 height 7
click at [138, 338] on div "Shapes" at bounding box center [143, 405] width 39 height 14
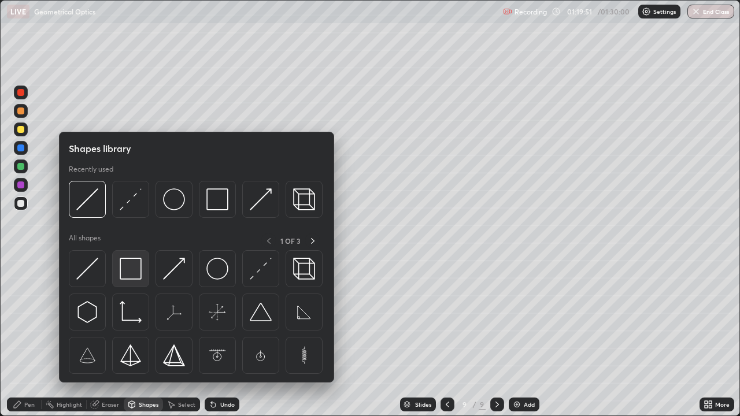
click at [128, 268] on img at bounding box center [131, 269] width 22 height 22
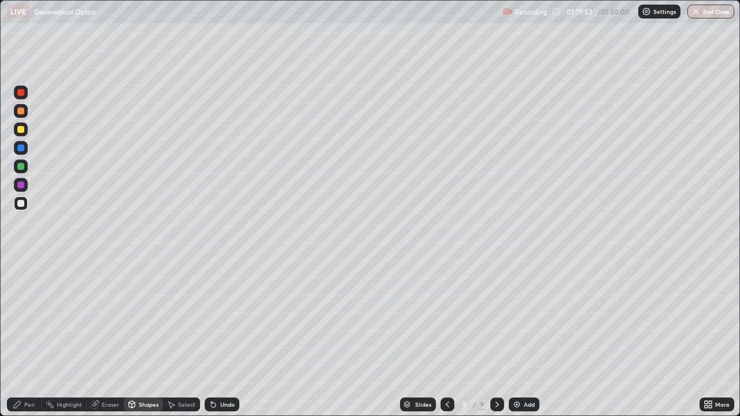
click at [21, 167] on div at bounding box center [20, 166] width 7 height 7
click at [25, 338] on div "Pen" at bounding box center [29, 405] width 10 height 6
click at [706, 17] on button "End Class" at bounding box center [710, 12] width 47 height 14
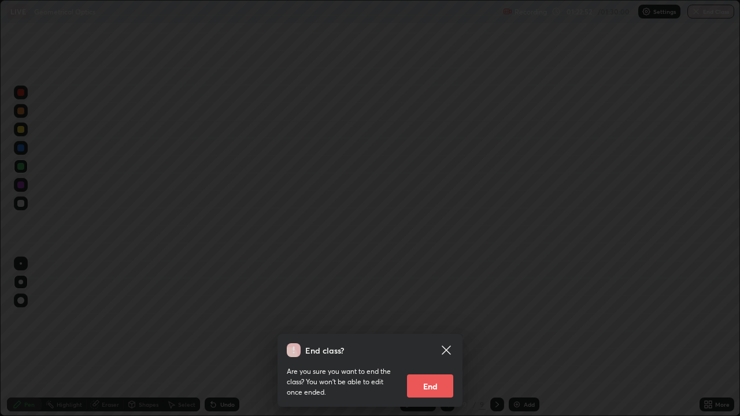
click at [431, 338] on button "End" at bounding box center [430, 386] width 46 height 23
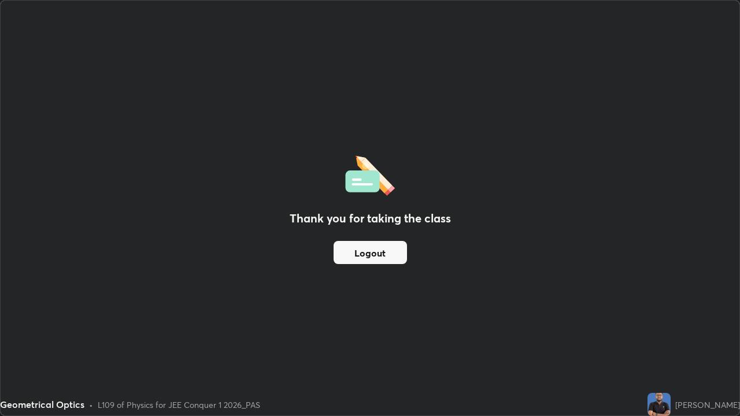
click at [384, 247] on button "Logout" at bounding box center [370, 252] width 73 height 23
